Goal: Information Seeking & Learning: Learn about a topic

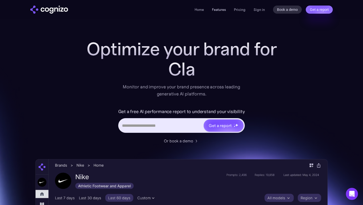
click at [219, 9] on link "Features" at bounding box center [219, 9] width 14 height 5
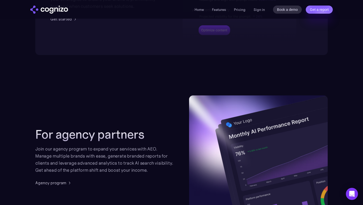
scroll to position [1212, 0]
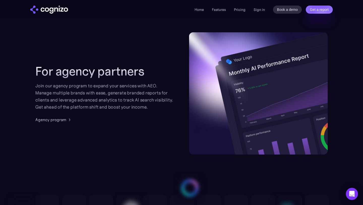
click at [92, 92] on div "Join our agency program to expand your services with AEO. Manage multiple brand…" at bounding box center [104, 96] width 139 height 28
click at [223, 10] on link "Features" at bounding box center [219, 9] width 14 height 5
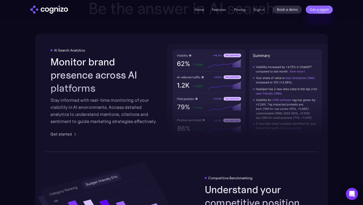
scroll to position [786, 0]
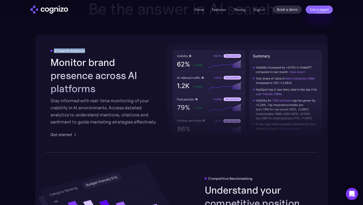
drag, startPoint x: 90, startPoint y: 59, endPoint x: 55, endPoint y: 58, distance: 35.3
click at [55, 53] on div "AI Search Analytics" at bounding box center [104, 51] width 108 height 4
copy div "AI Search Analytics"
click at [90, 69] on h2 "Monitor brand presence across AI platforms" at bounding box center [104, 75] width 108 height 39
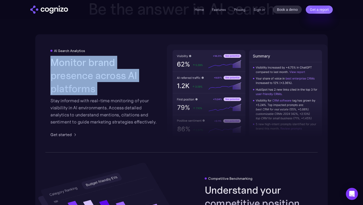
click at [90, 69] on h2 "Monitor brand presence across AI platforms" at bounding box center [104, 75] width 108 height 39
copy h2 "Monitor brand presence across AI platforms"
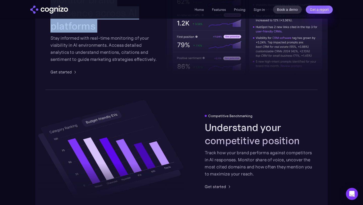
scroll to position [876, 0]
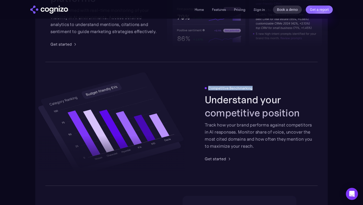
drag, startPoint x: 253, startPoint y: 89, endPoint x: 205, endPoint y: 90, distance: 47.9
click at [205, 90] on div "Competitive Benchmarking" at bounding box center [259, 88] width 108 height 4
copy div "Competitive Benchmarking"
click at [217, 102] on h2 "Understand your competitive position" at bounding box center [259, 106] width 108 height 26
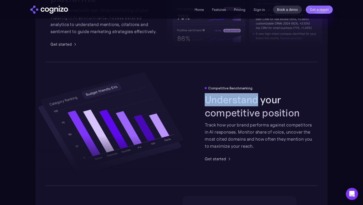
click at [217, 102] on h2 "Understand your competitive position" at bounding box center [259, 106] width 108 height 26
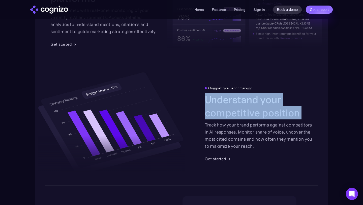
click at [217, 102] on h2 "Understand your competitive position" at bounding box center [259, 106] width 108 height 26
copy h2 "Understand your competitive position"
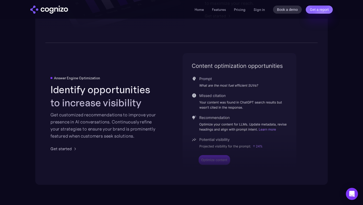
scroll to position [1030, 0]
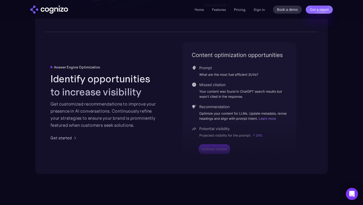
click at [70, 65] on div "Answer Engine Optimization" at bounding box center [77, 67] width 46 height 4
copy div "Answer Engine Optimization"
click at [128, 77] on h2 "Identify opportunities to increase visibility" at bounding box center [104, 85] width 108 height 26
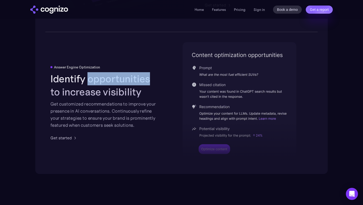
click at [128, 77] on h2 "Identify opportunities to increase visibility" at bounding box center [104, 85] width 108 height 26
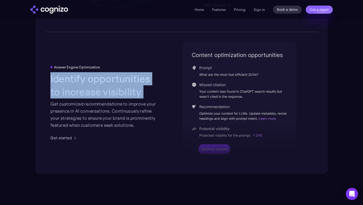
click at [128, 77] on h2 "Identify opportunities to increase visibility" at bounding box center [104, 85] width 108 height 26
copy h2 "Identify opportunities to increase visibility"
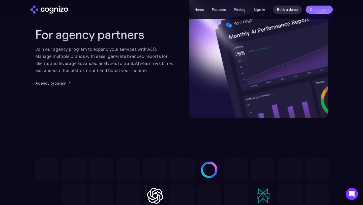
scroll to position [1195, 0]
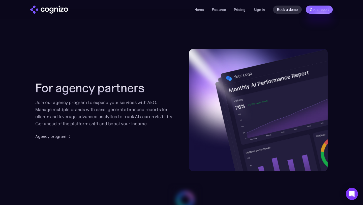
click at [140, 119] on div "Join our agency program to expand your services with AEO. Manage multiple brand…" at bounding box center [104, 113] width 139 height 28
click at [57, 136] on div "Agency program" at bounding box center [50, 136] width 31 height 6
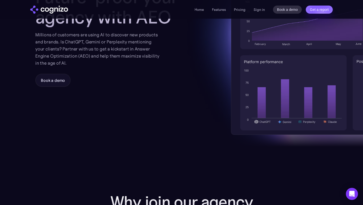
scroll to position [89, 0]
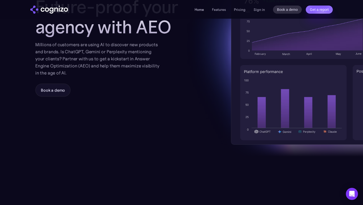
click at [201, 9] on link "Home" at bounding box center [199, 9] width 9 height 5
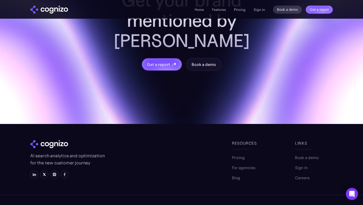
scroll to position [2018, 0]
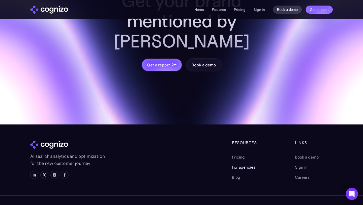
click at [246, 164] on link "For agencies" at bounding box center [243, 167] width 23 height 6
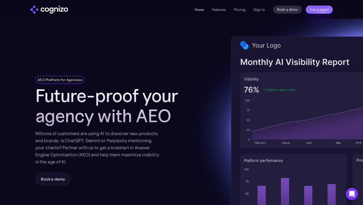
click at [201, 9] on link "Home" at bounding box center [199, 9] width 9 height 5
